Goal: Information Seeking & Learning: Get advice/opinions

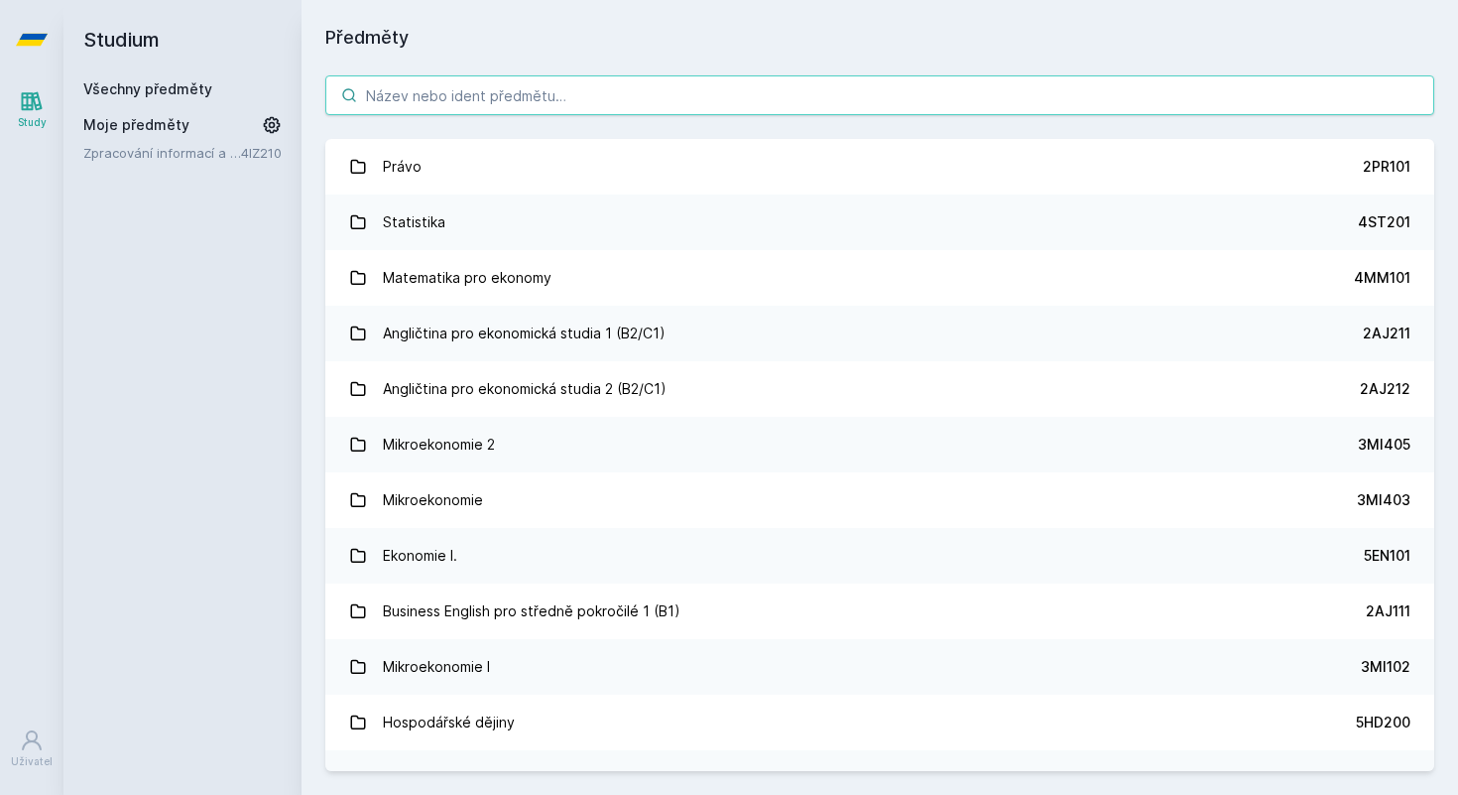
click at [474, 103] on input "search" at bounding box center [879, 95] width 1109 height 40
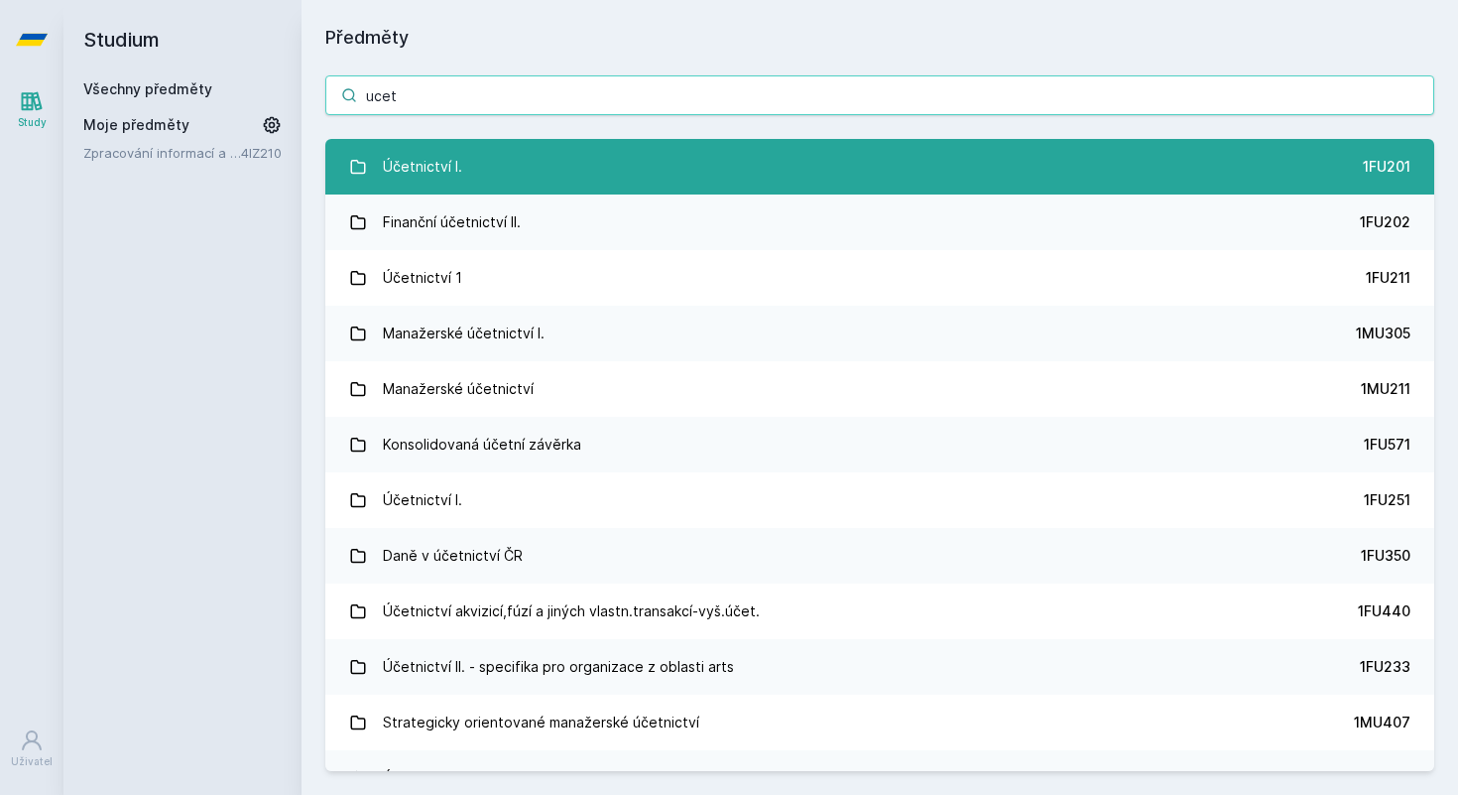
type input "ucet"
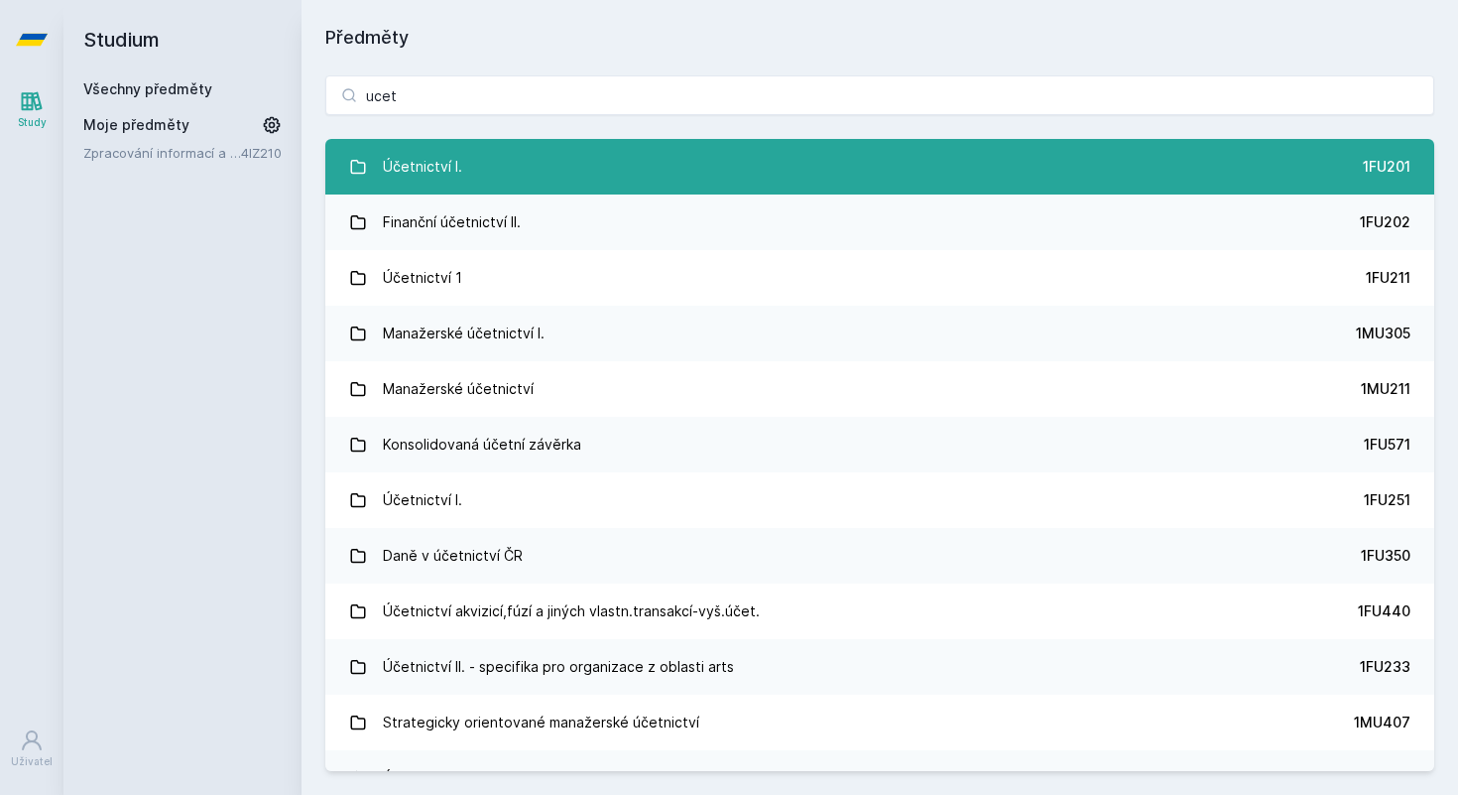
click at [440, 179] on div "Účetnictví I." at bounding box center [422, 167] width 79 height 40
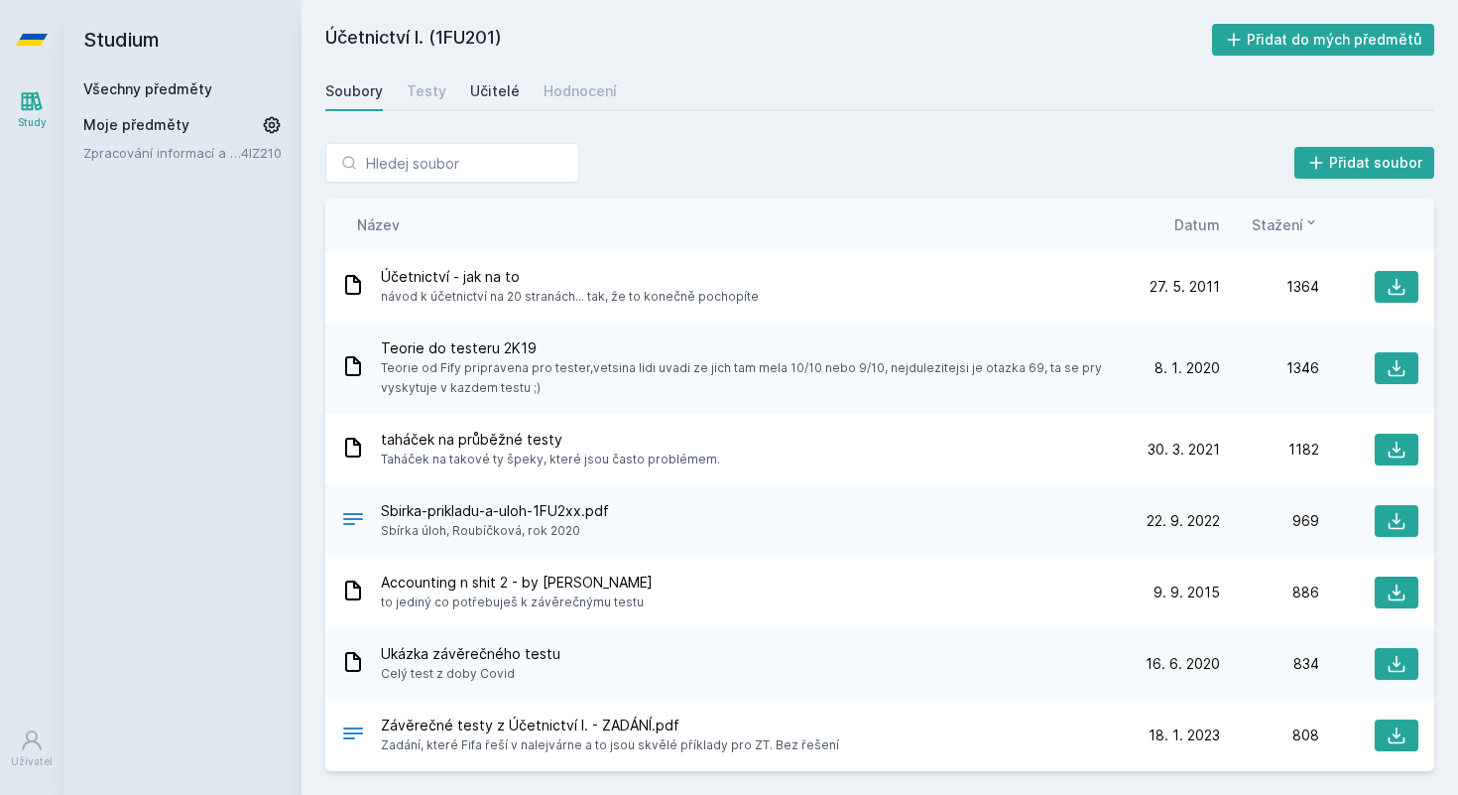
click at [470, 85] on div "Učitelé" at bounding box center [495, 91] width 50 height 20
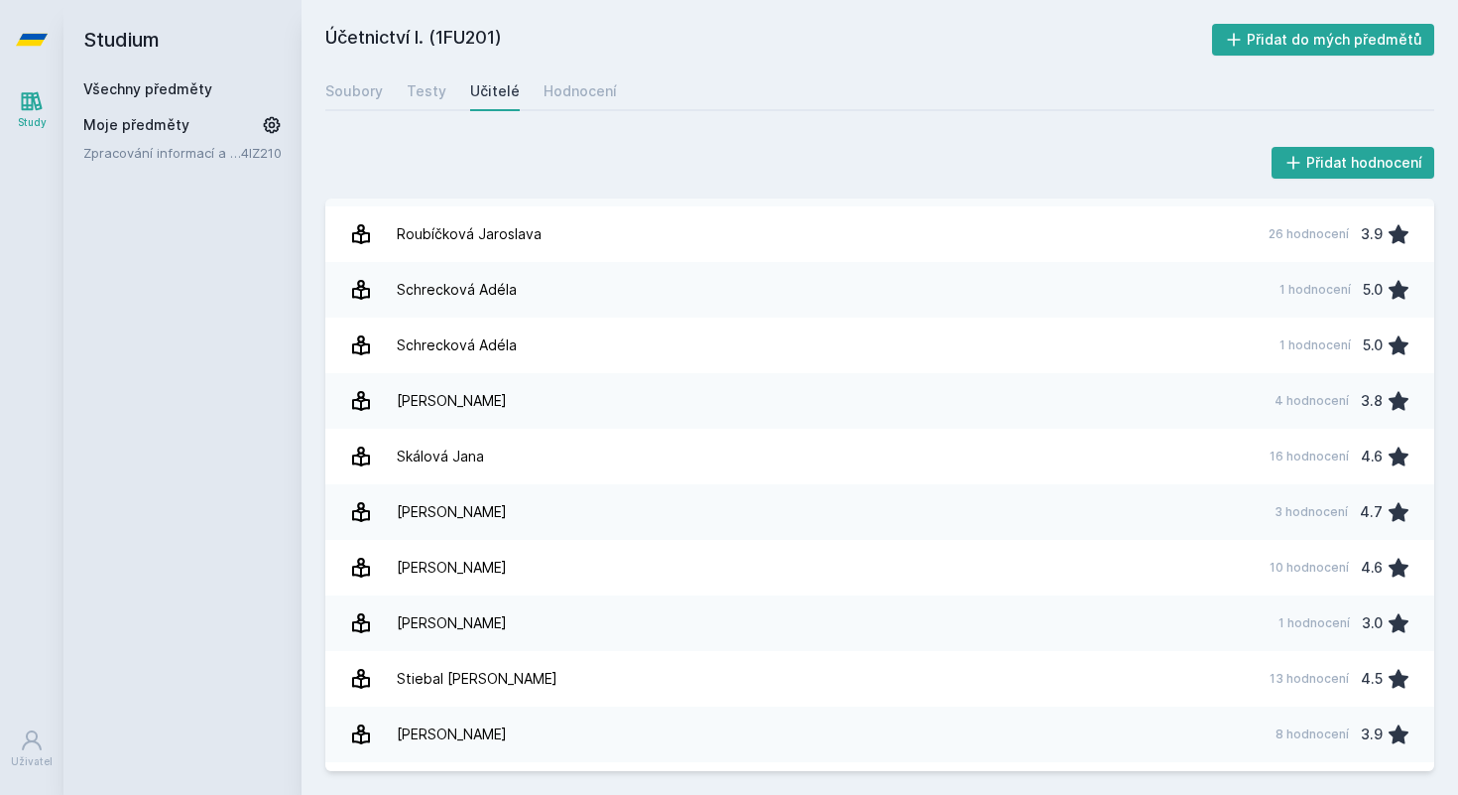
scroll to position [2552, 0]
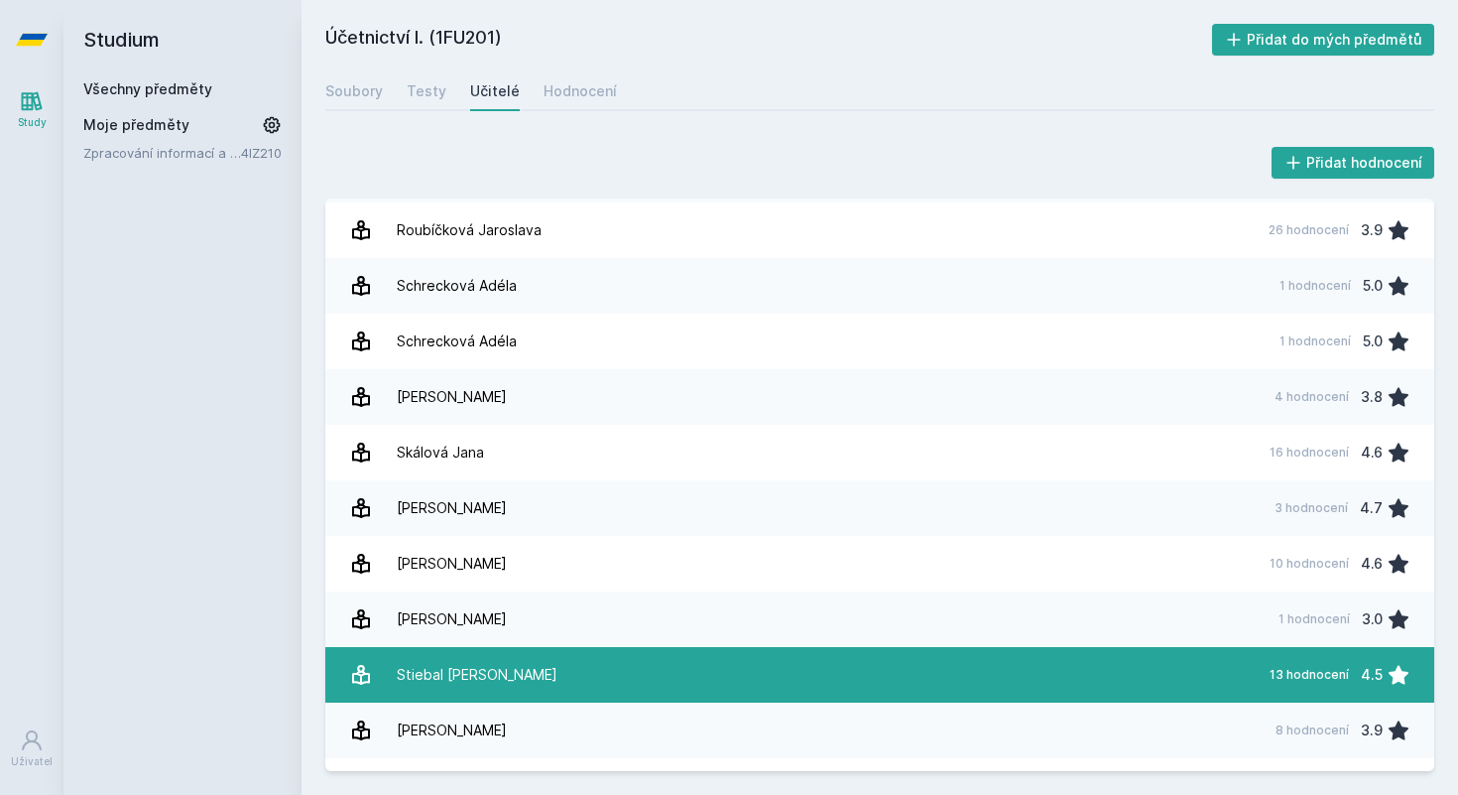
click at [543, 670] on link "Stiebal [PERSON_NAME] 13 hodnocení 4.5" at bounding box center [879, 675] width 1109 height 56
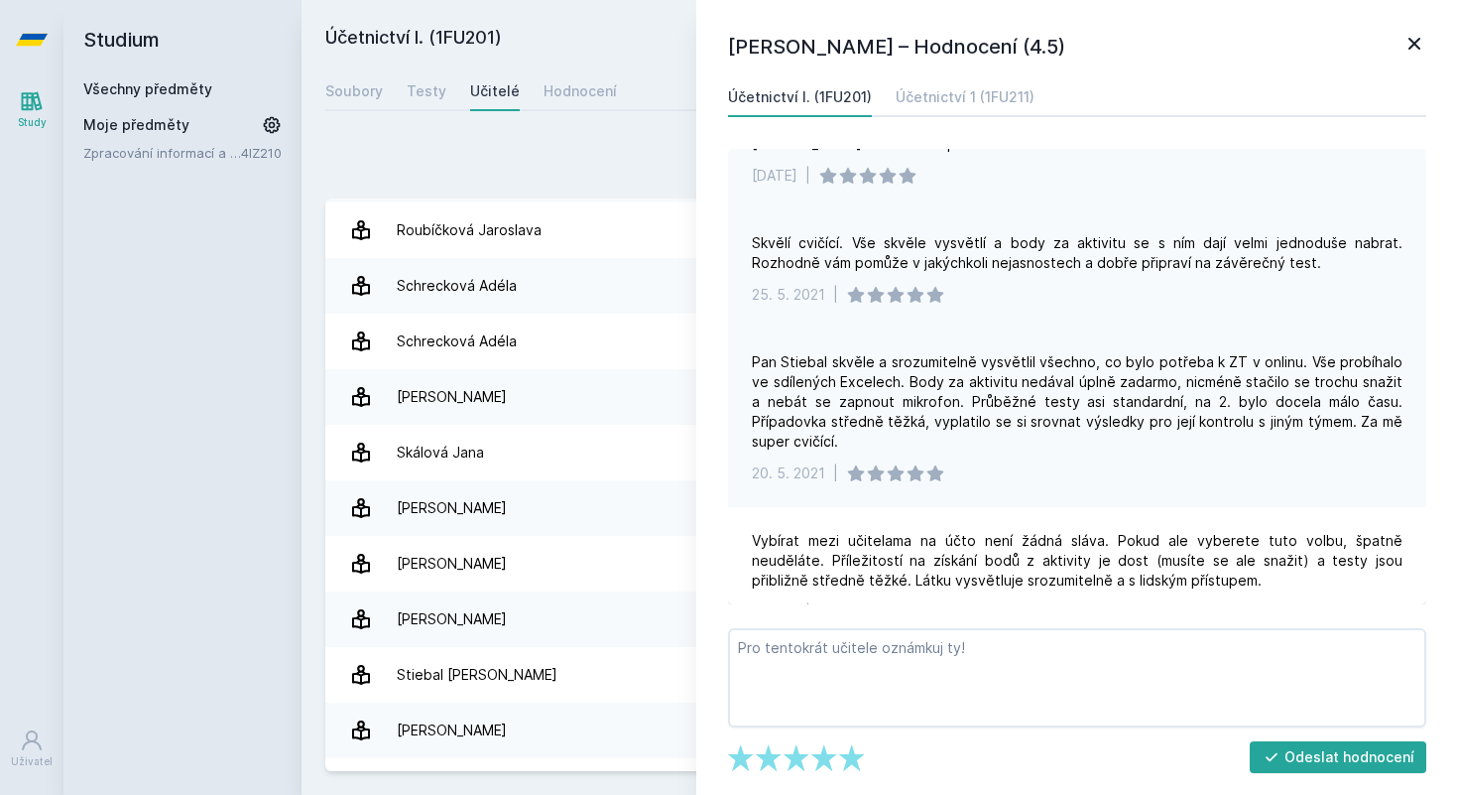
scroll to position [1529, 0]
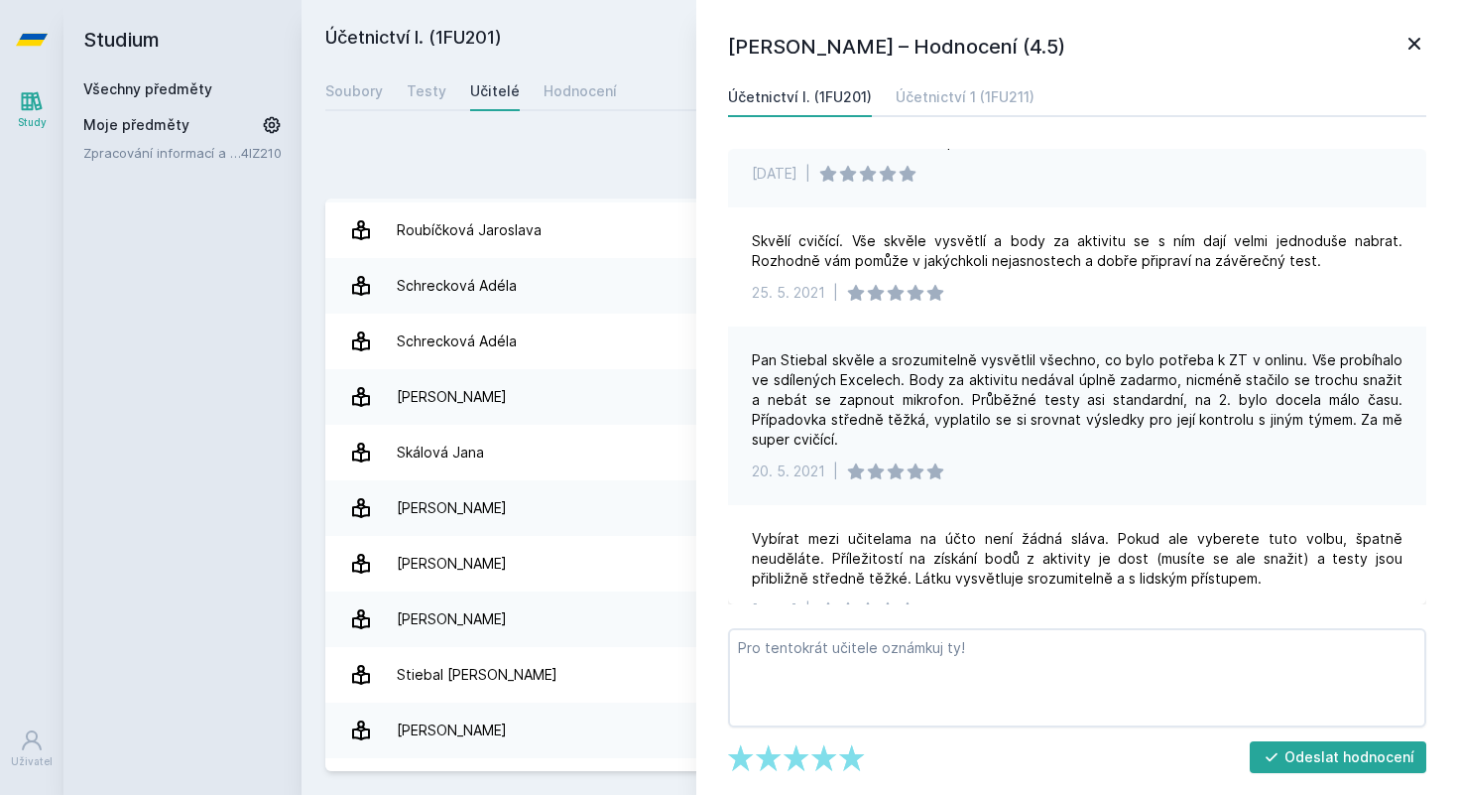
click at [1416, 45] on icon at bounding box center [1415, 44] width 12 height 12
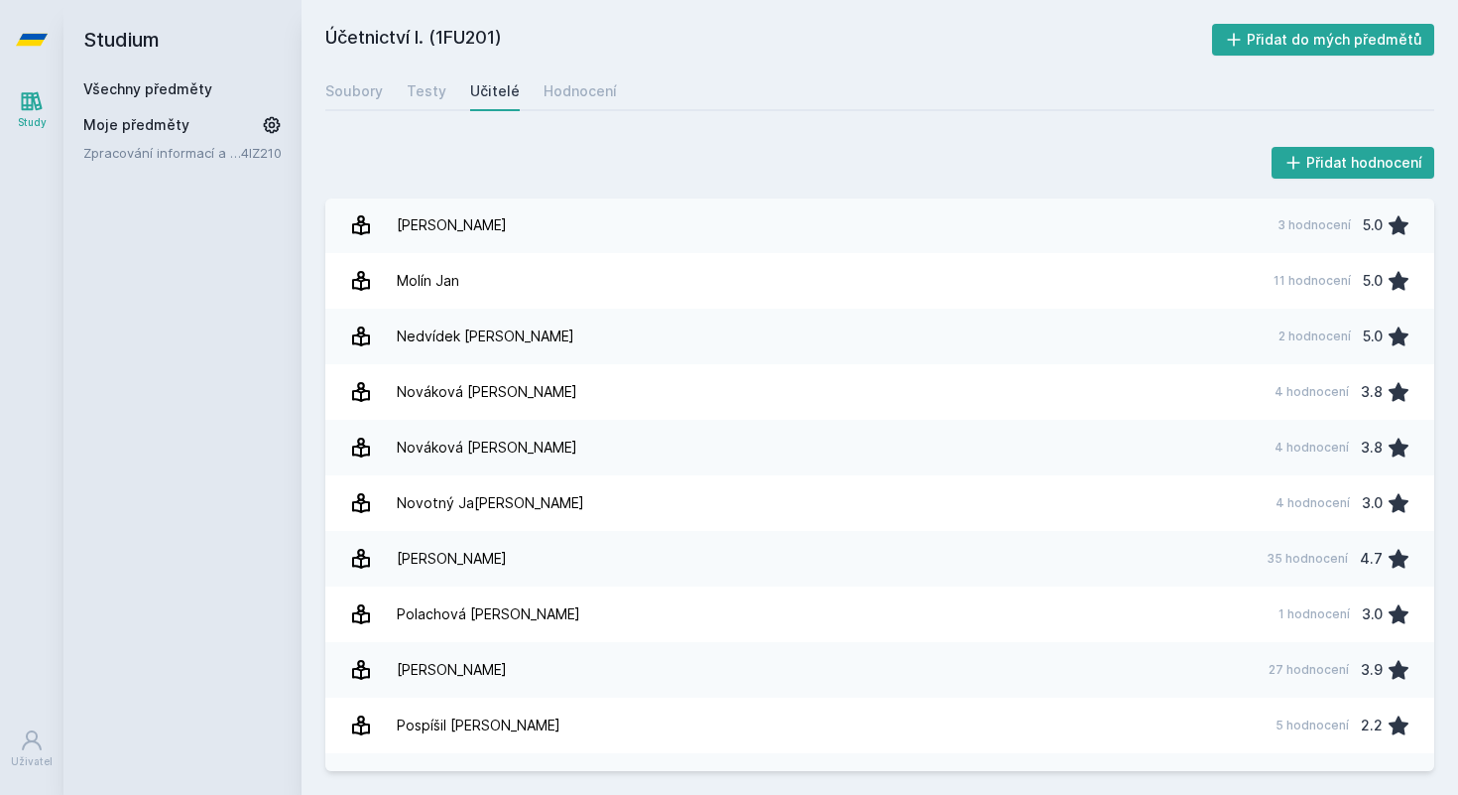
scroll to position [1725, 0]
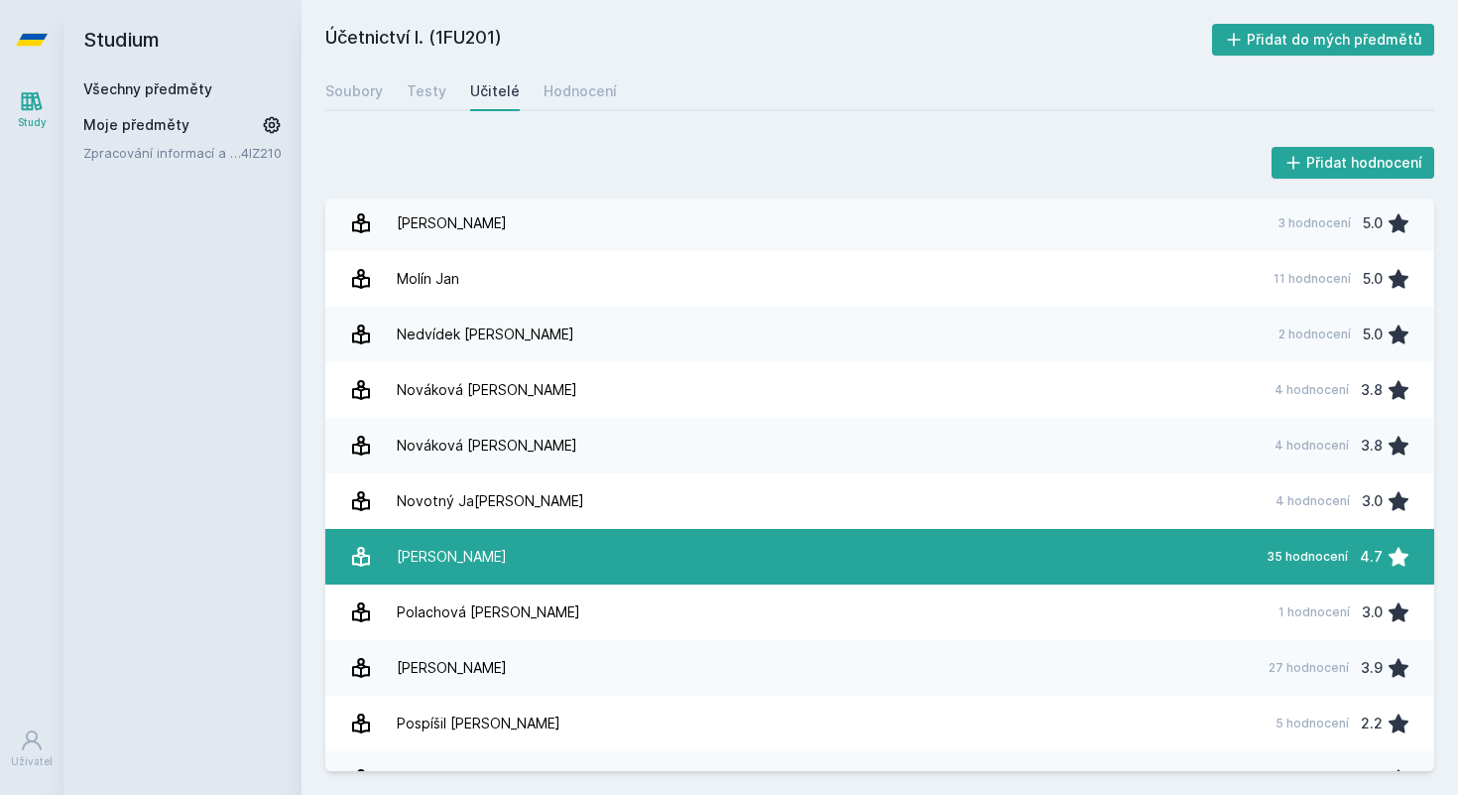
click at [1002, 563] on link "[PERSON_NAME] 35 hodnocení 4.7" at bounding box center [879, 557] width 1109 height 56
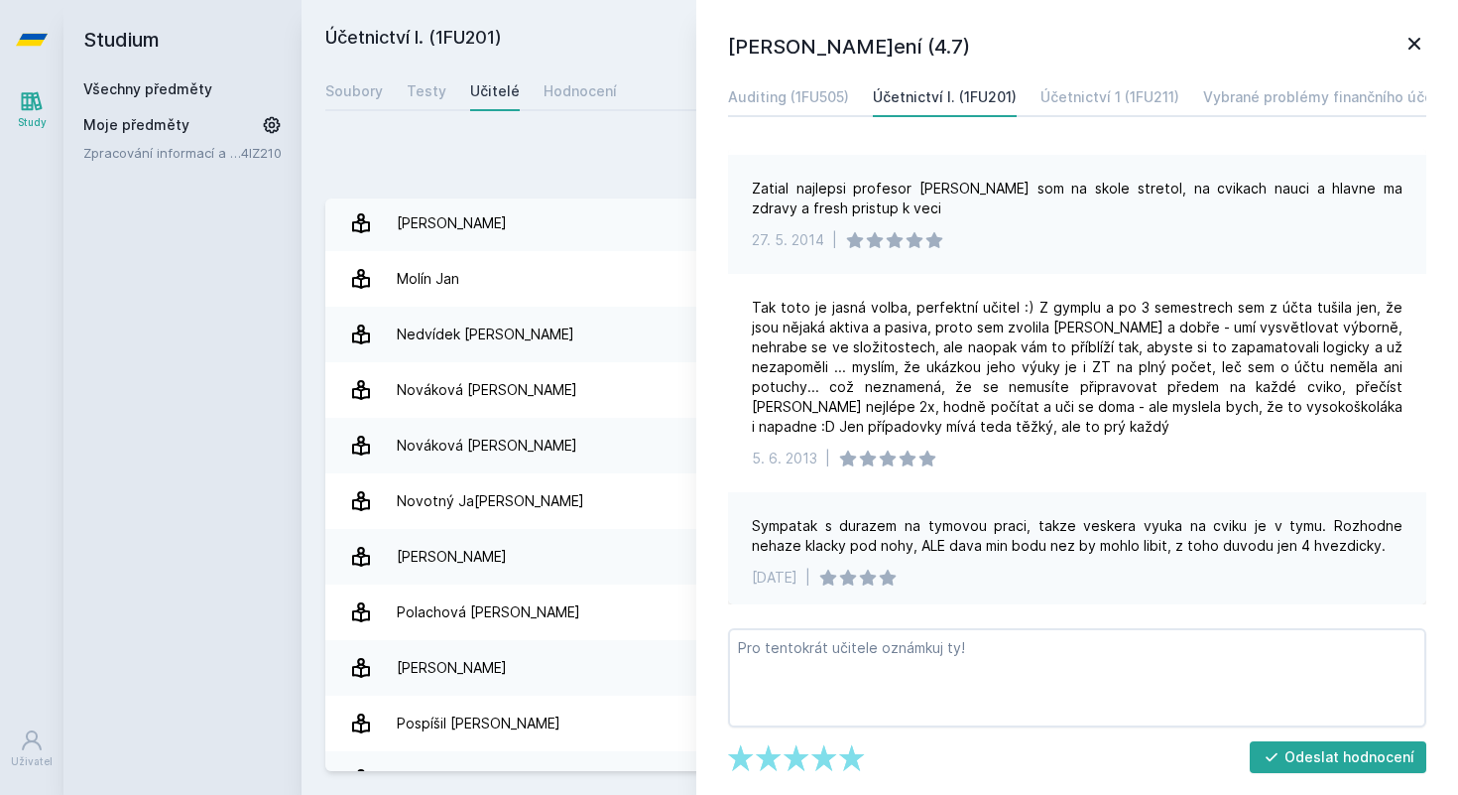
scroll to position [910, 0]
